Goal: Transaction & Acquisition: Purchase product/service

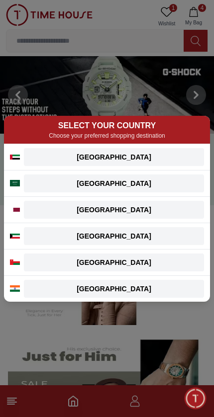
click at [173, 142] on div "SELECT YOUR COUNTRY Choose your preferred shopping destination" at bounding box center [107, 130] width 206 height 28
click at [167, 160] on div "[GEOGRAPHIC_DATA]" at bounding box center [114, 157] width 168 height 10
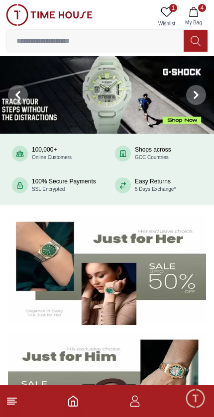
click at [197, 10] on icon "button" at bounding box center [193, 12] width 8 height 10
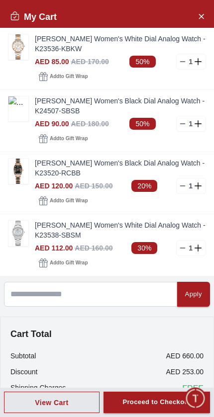
click at [112, 110] on link "[PERSON_NAME] Women's Black Dial Analog Watch - K24507-SBSB" at bounding box center [120, 106] width 171 height 20
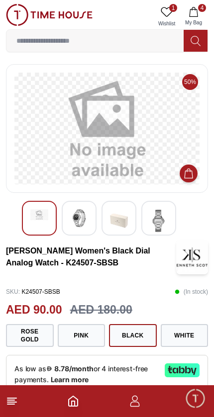
click at [73, 217] on img at bounding box center [79, 218] width 18 height 18
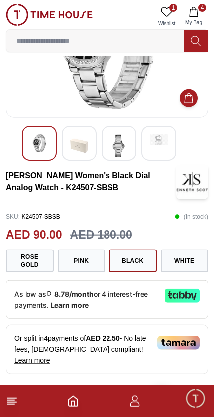
scroll to position [93, 0]
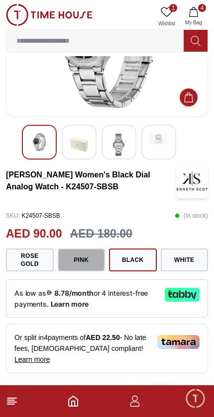
click at [90, 266] on button "Pink" at bounding box center [82, 259] width 48 height 23
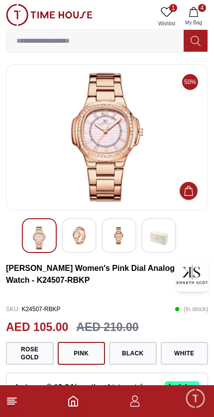
click at [36, 351] on button "Rose gold" at bounding box center [30, 353] width 48 height 23
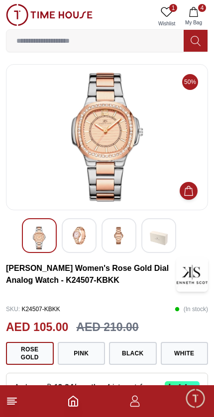
click at [86, 241] on img at bounding box center [79, 236] width 18 height 18
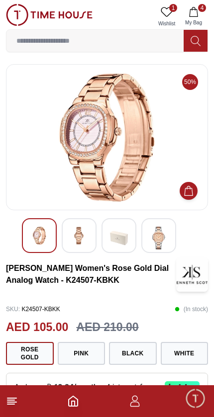
click at [44, 238] on img at bounding box center [39, 236] width 18 height 18
click at [199, 13] on button "4 My Bag" at bounding box center [193, 16] width 29 height 25
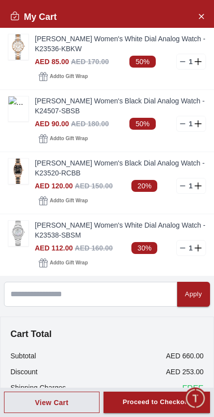
click at [142, 202] on div "Add to Gift Wrap" at bounding box center [120, 201] width 171 height 14
click at [99, 226] on link "[PERSON_NAME] Women's White Dial Analog Watch - K23538-SBSM" at bounding box center [120, 230] width 171 height 20
